Goal: Browse casually: Explore the website without a specific task or goal

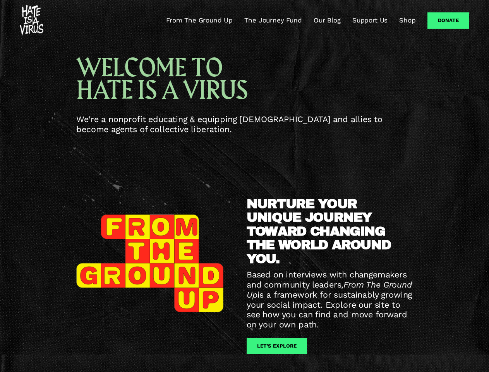
click at [245, 186] on div "NURTURE YOUR UNIQUE JOURNEY TOWARD CHANGING THE WORLD AROUND YOU. Based on inte…" at bounding box center [244, 278] width 489 height 226
